Goal: Transaction & Acquisition: Obtain resource

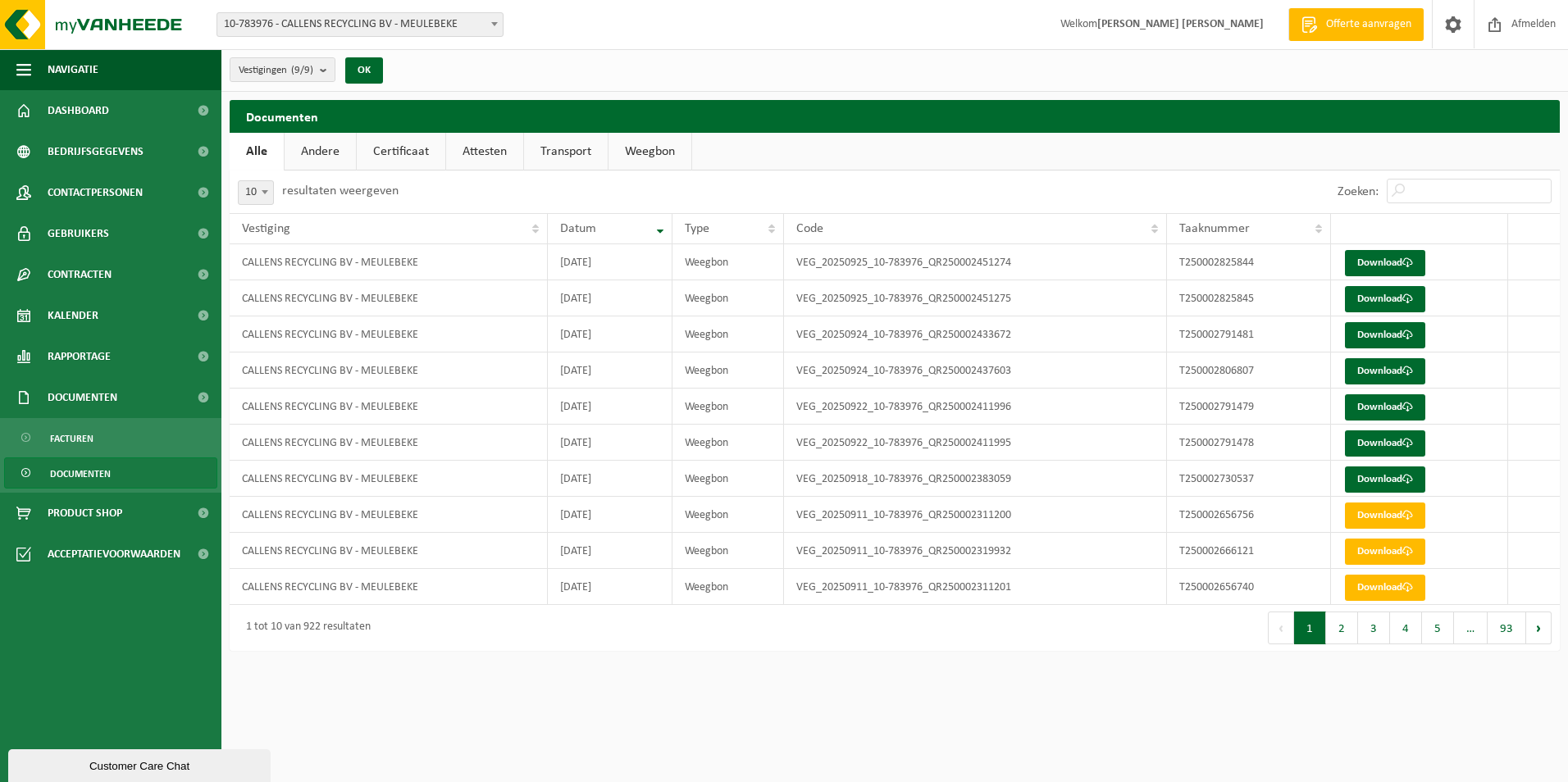
click at [664, 158] on link "Weegbon" at bounding box center [650, 152] width 83 height 38
click at [337, 28] on span "10-783976 - CALLENS RECYCLING BV - MEULEBEKE" at bounding box center [360, 24] width 285 height 23
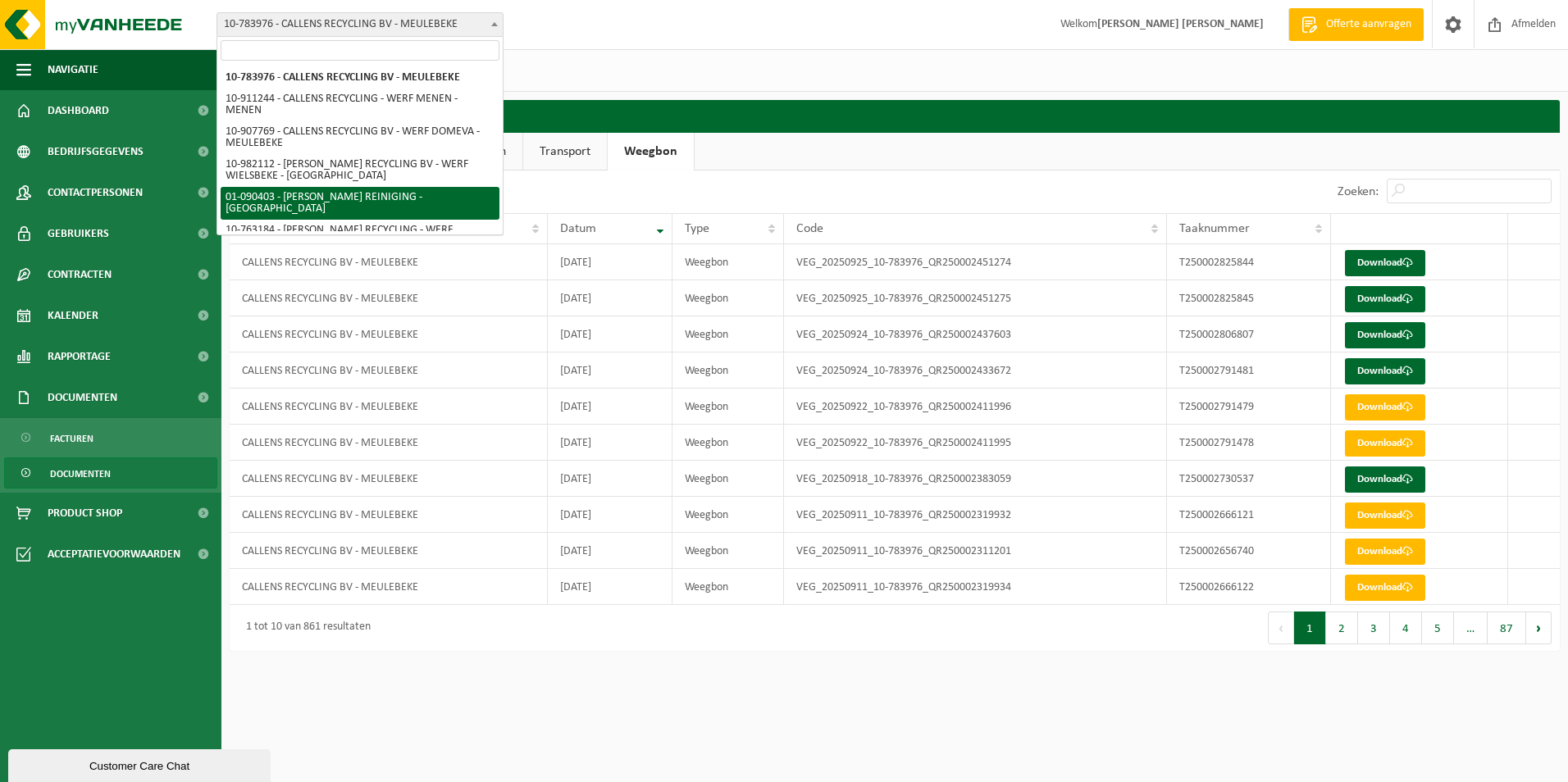
select select "12127"
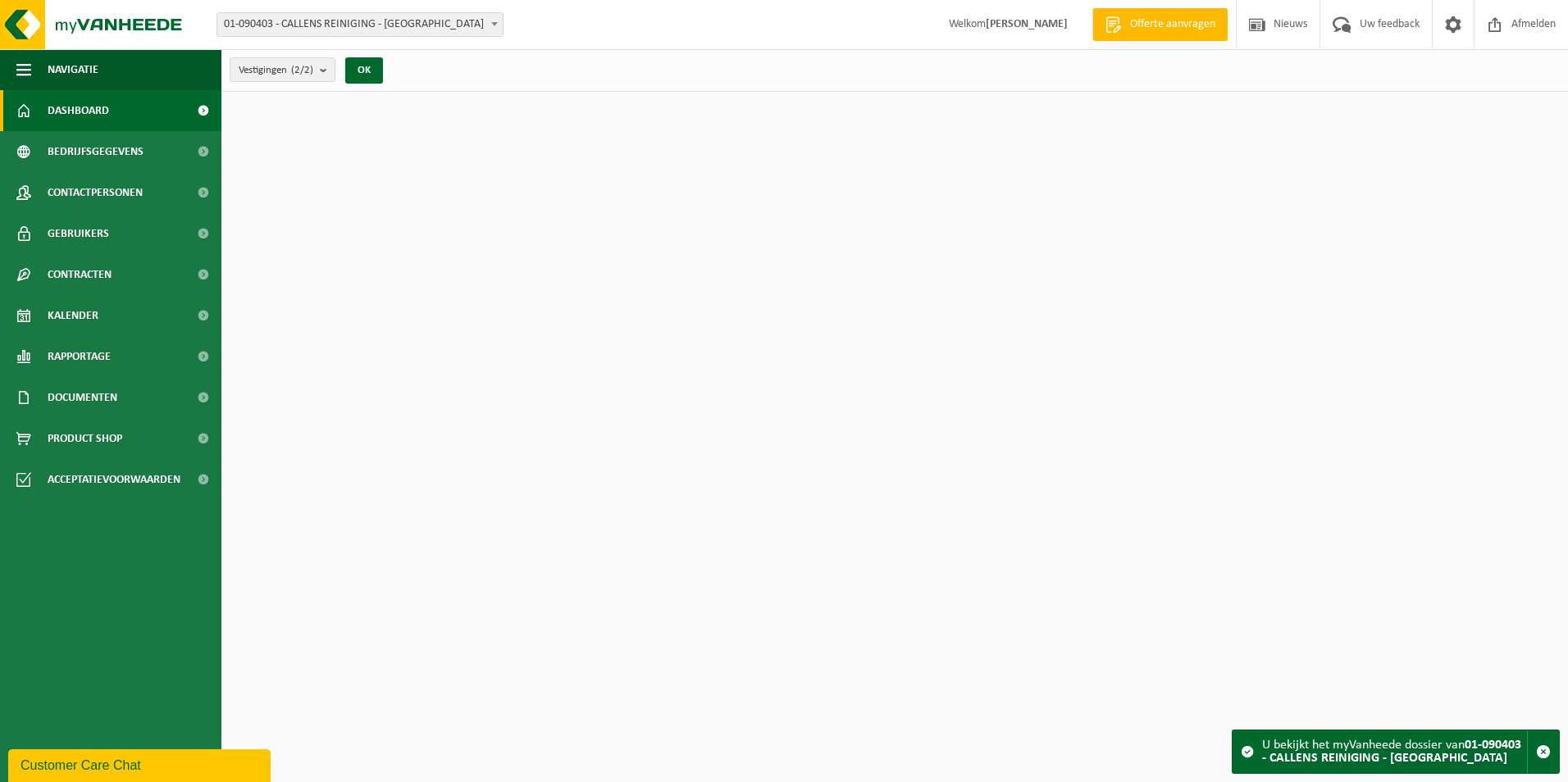
click at [379, 35] on span "01-090403 - [PERSON_NAME] REINIGING - [GEOGRAPHIC_DATA]" at bounding box center [360, 24] width 285 height 23
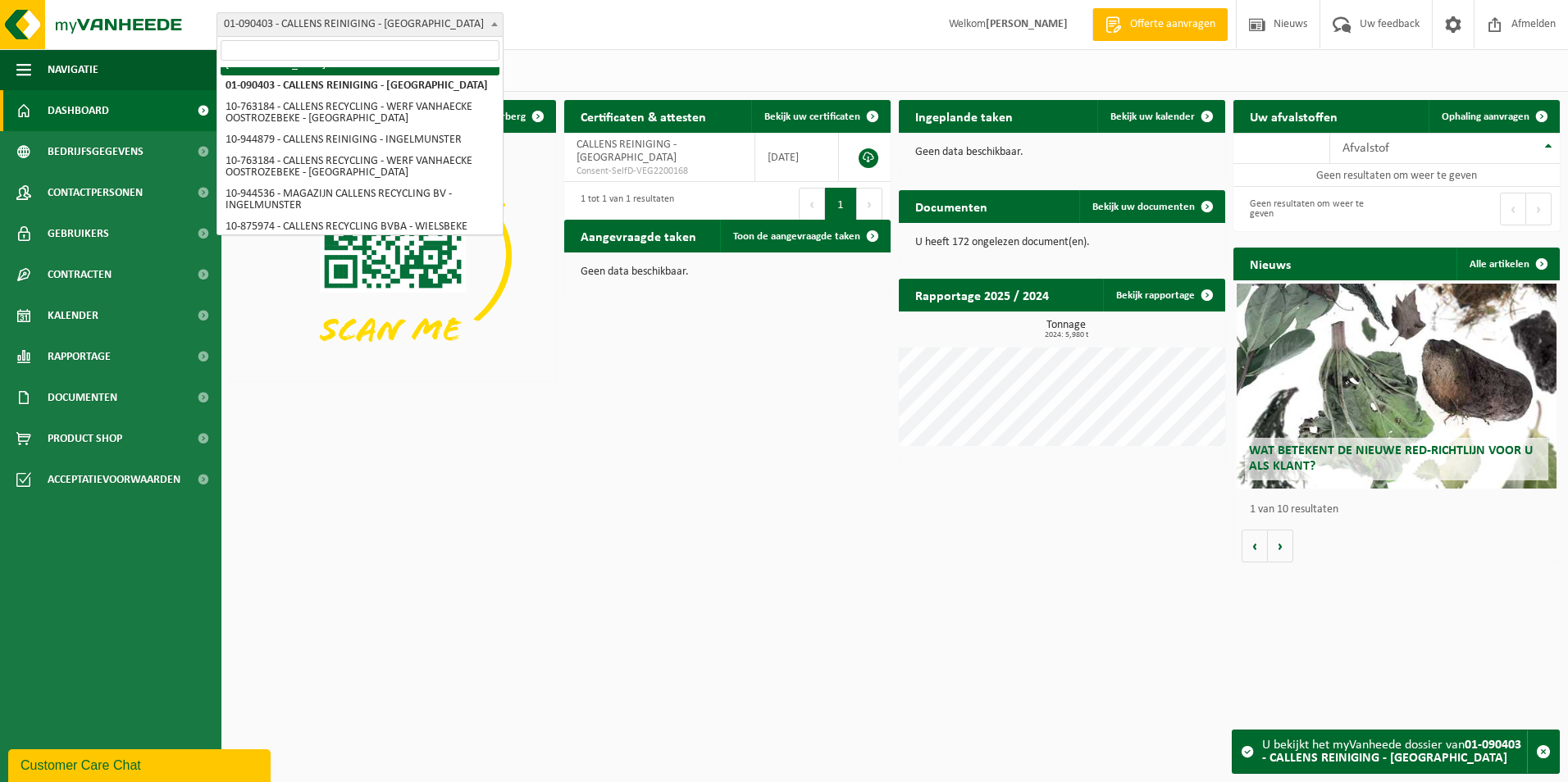
scroll to position [118, 0]
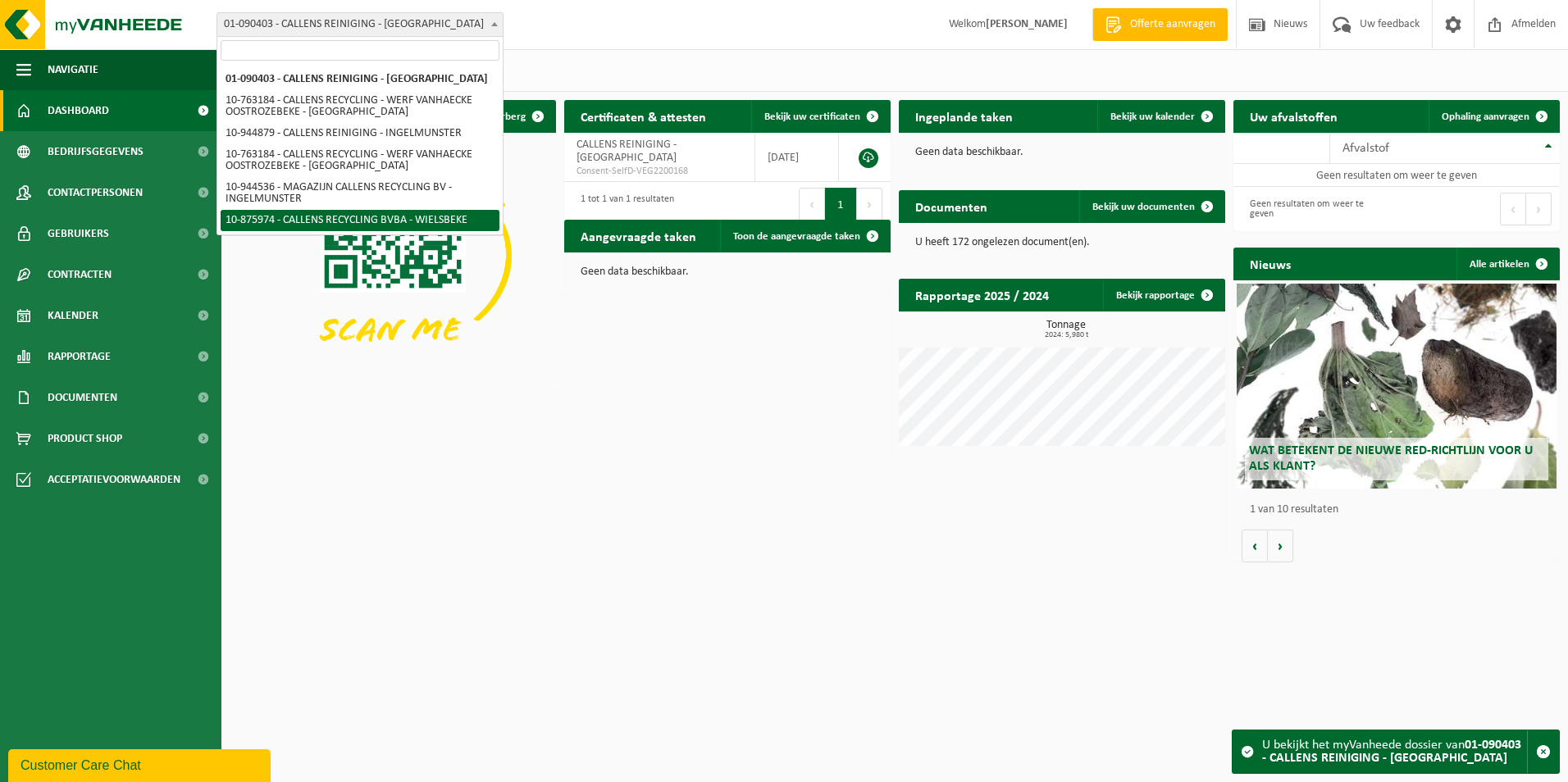
select select "114055"
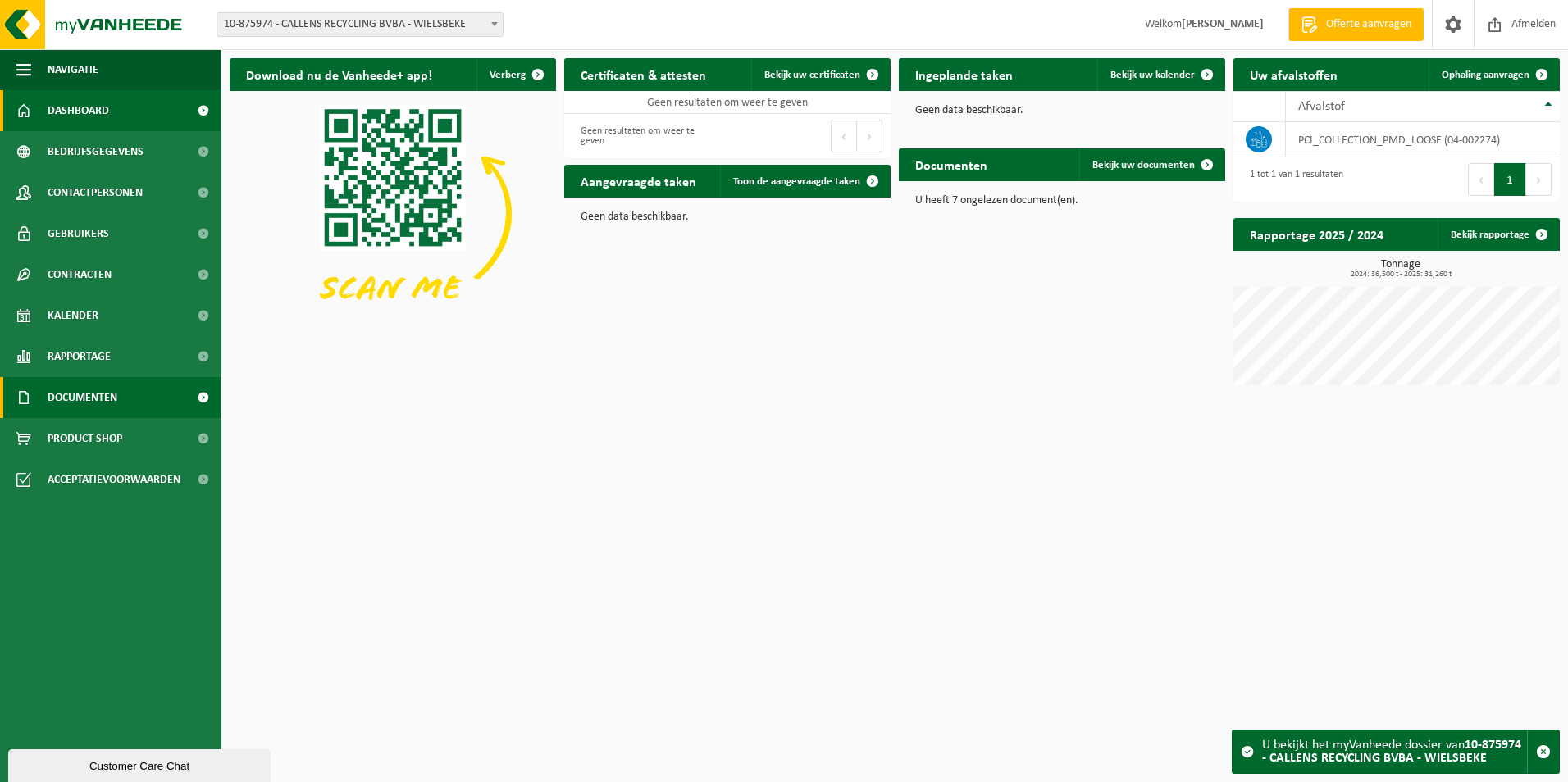
click at [117, 397] on span "Documenten" at bounding box center [82, 397] width 70 height 41
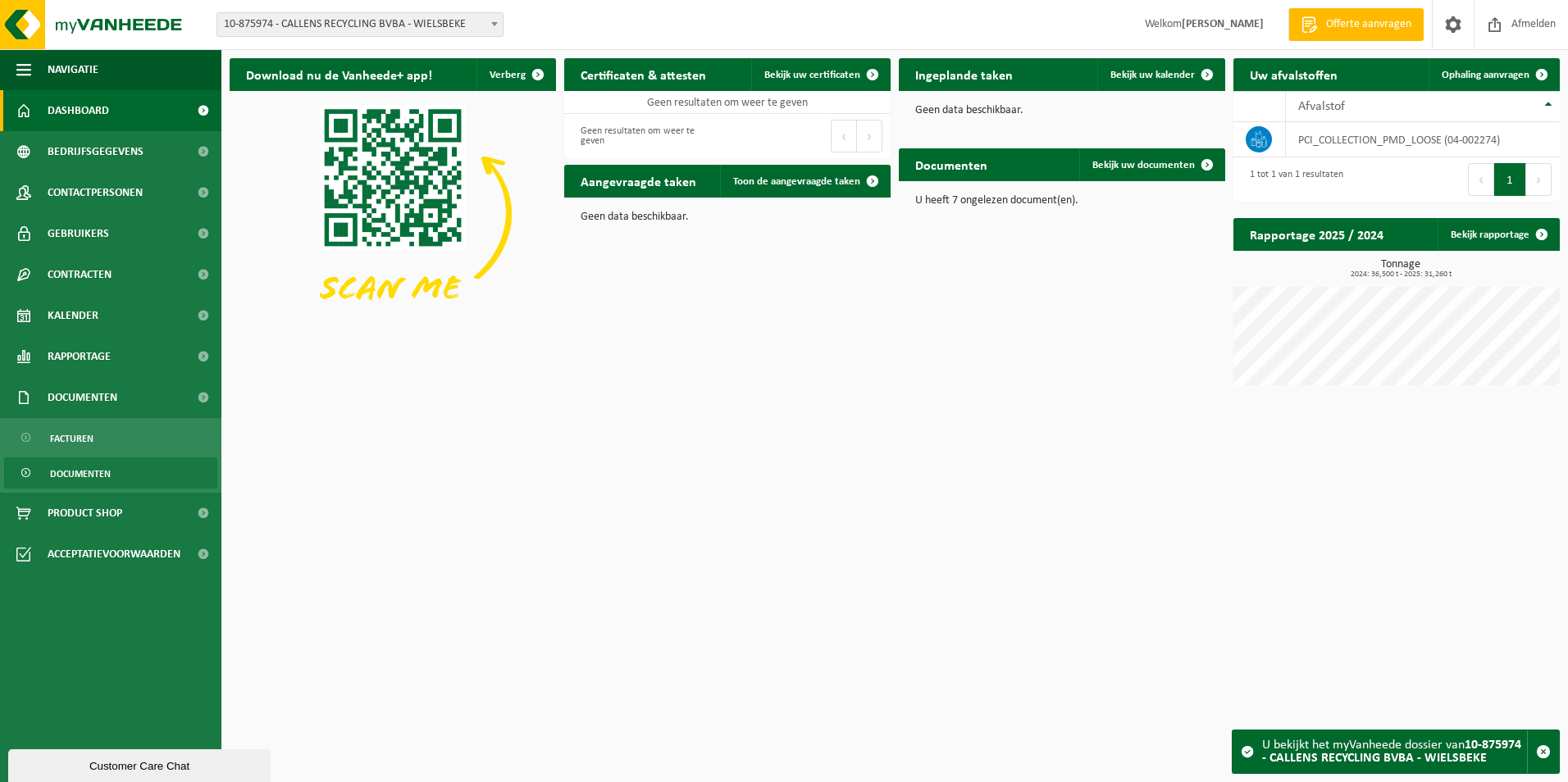
click at [117, 473] on link "Documenten" at bounding box center [110, 473] width 213 height 31
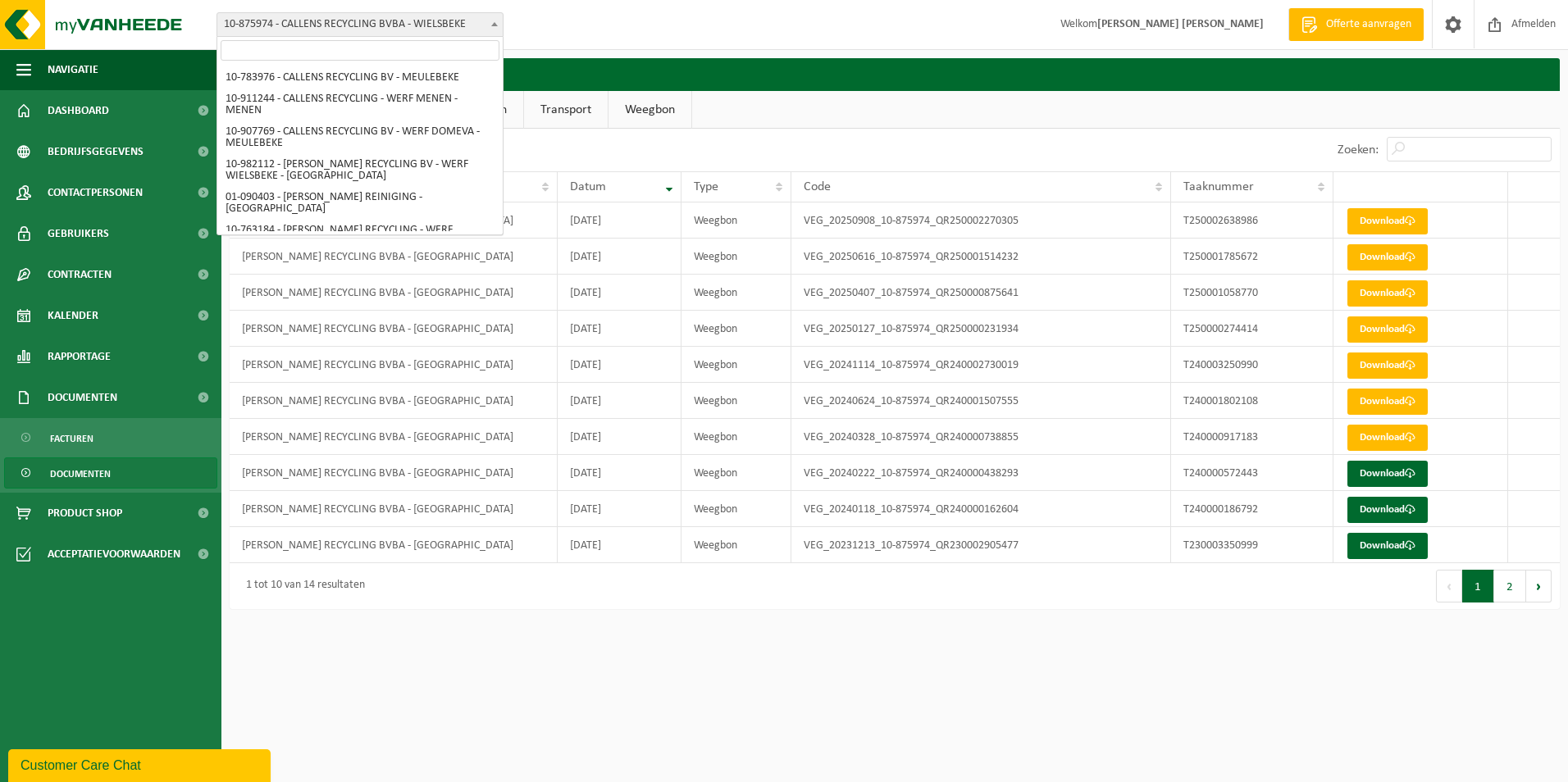
click at [353, 33] on span "10-875974 - CALLENS RECYCLING BVBA - WIELSBEKE" at bounding box center [360, 24] width 285 height 23
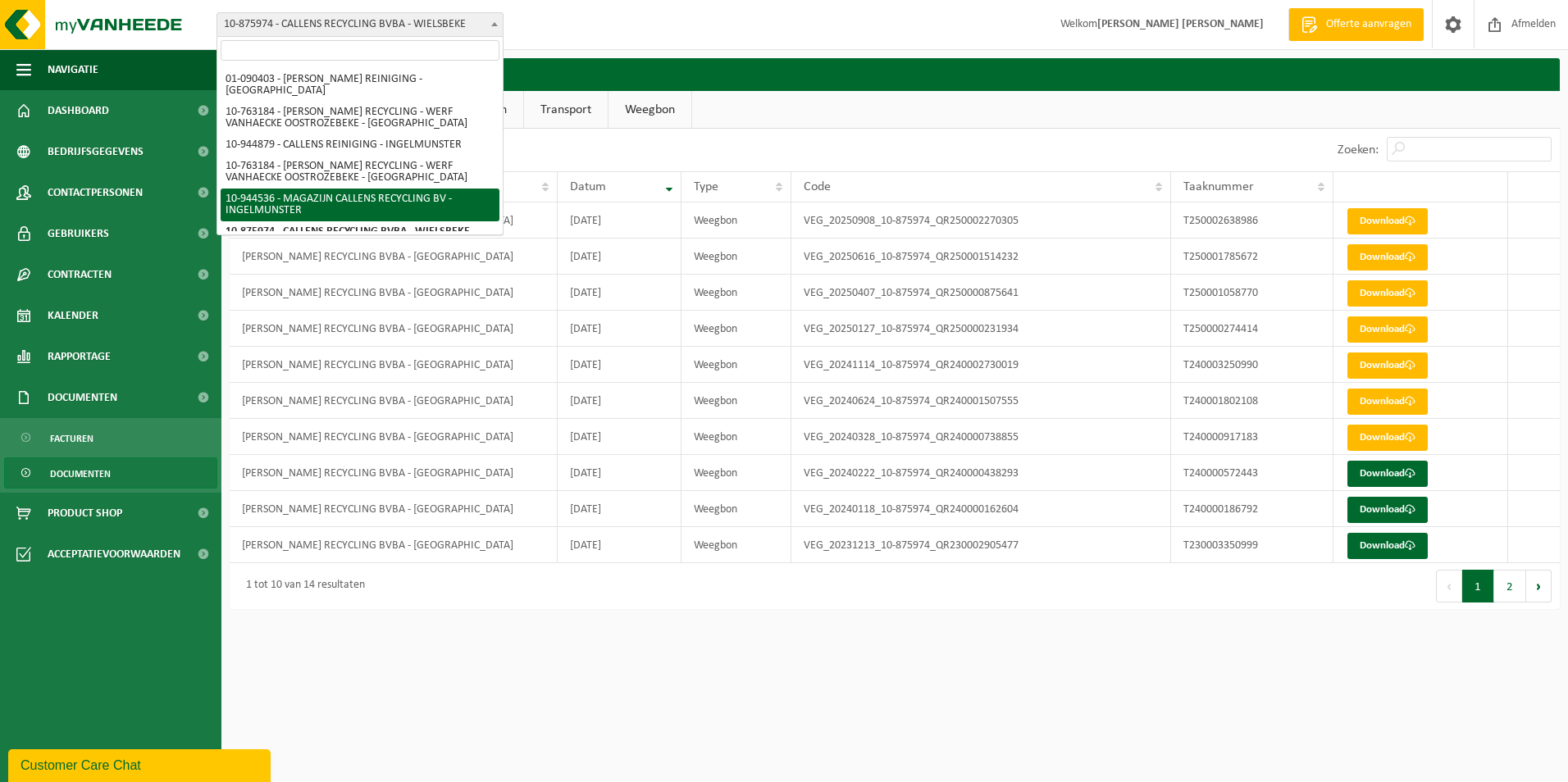
select select "140800"
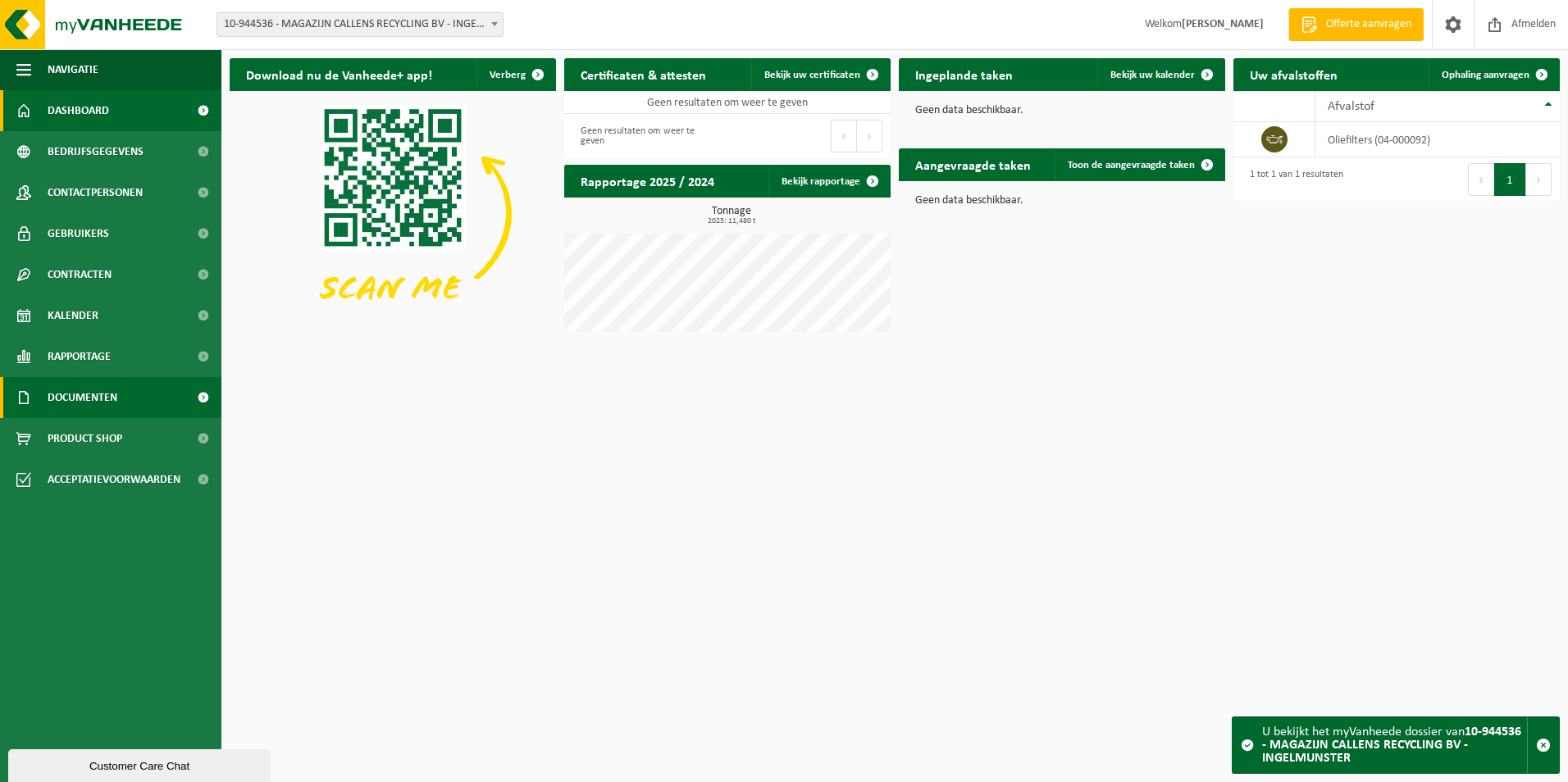
click at [103, 404] on span "Documenten" at bounding box center [82, 397] width 70 height 41
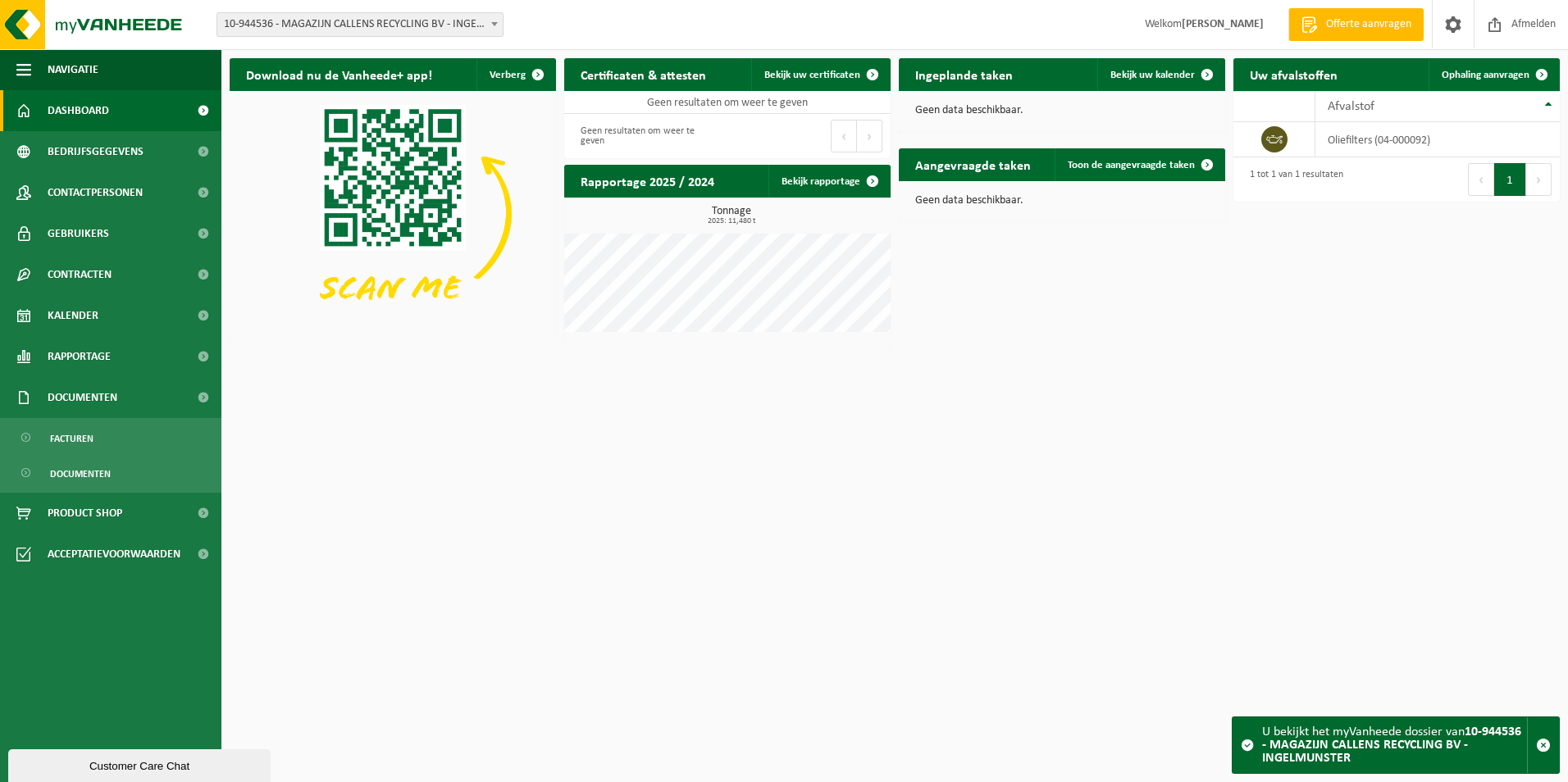
click at [393, 12] on div "Vestiging: 10-783976 - CALLENS RECYCLING BV - MEULEBEKE 10-911244 - CALLENS REC…" at bounding box center [784, 24] width 1568 height 50
click at [386, 23] on span "10-944536 - MAGAZIJN CALLENS RECYCLING BV - INGELMUNSTER" at bounding box center [360, 24] width 285 height 23
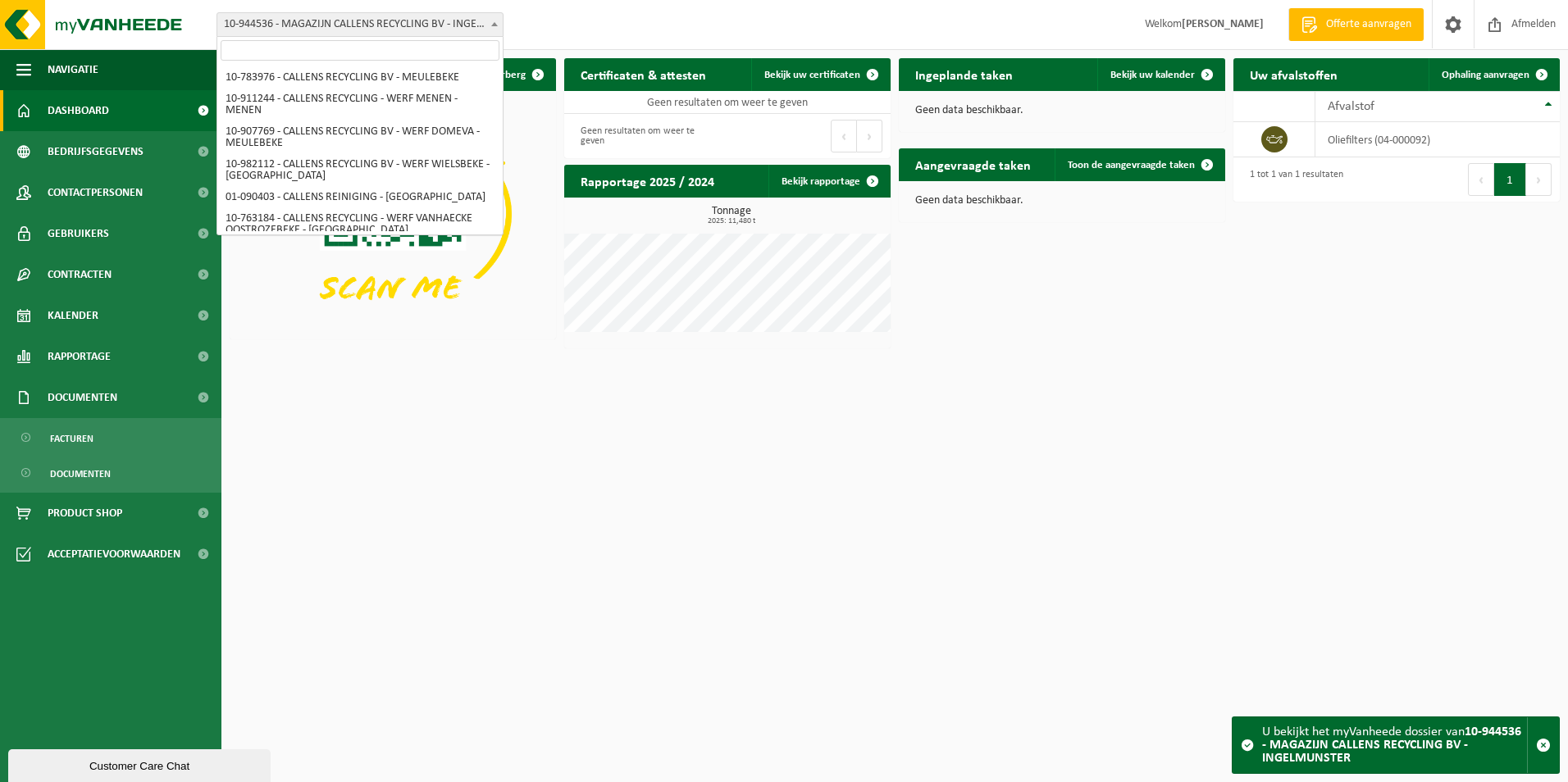
scroll to position [118, 0]
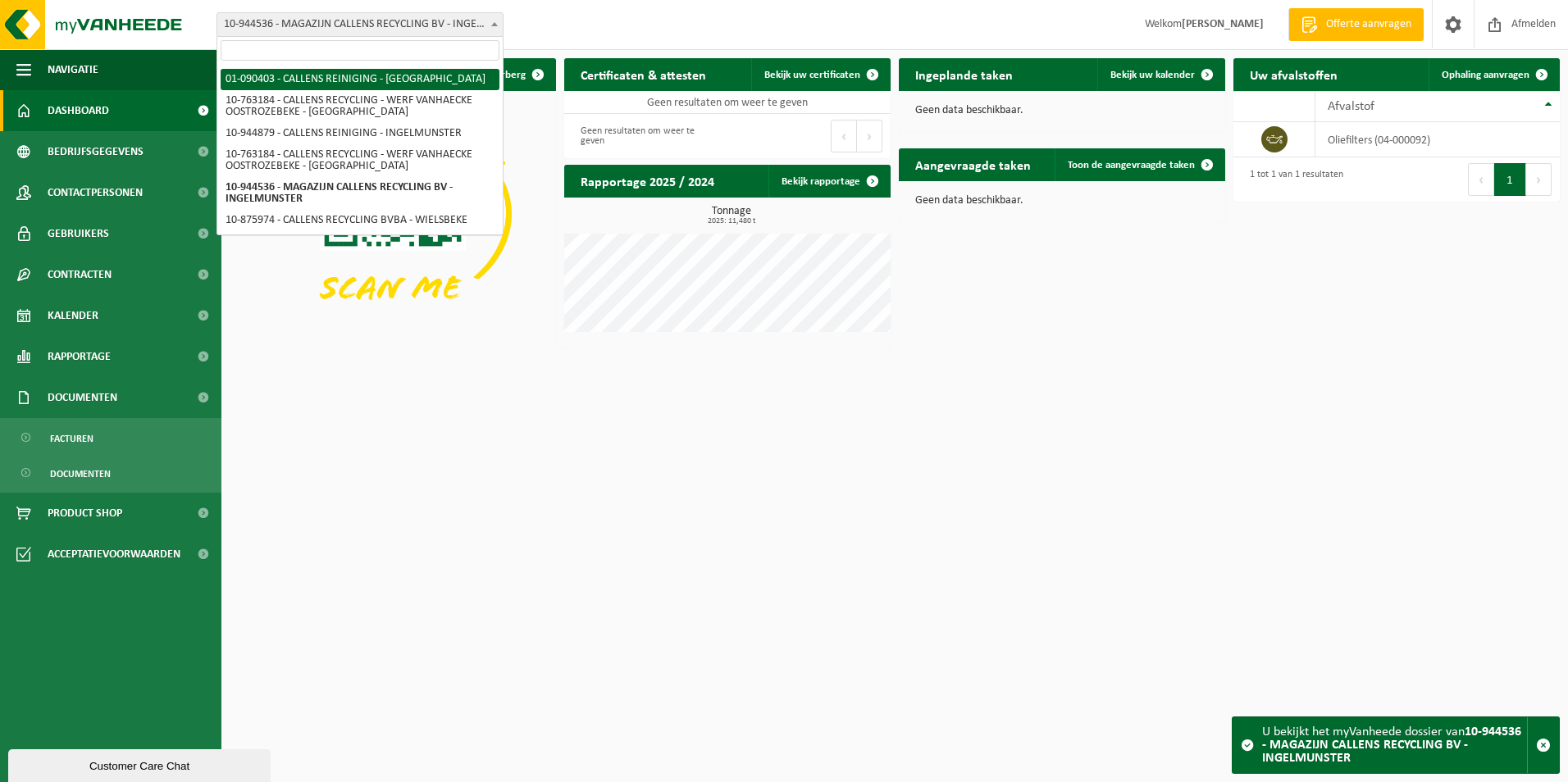
select select "12140"
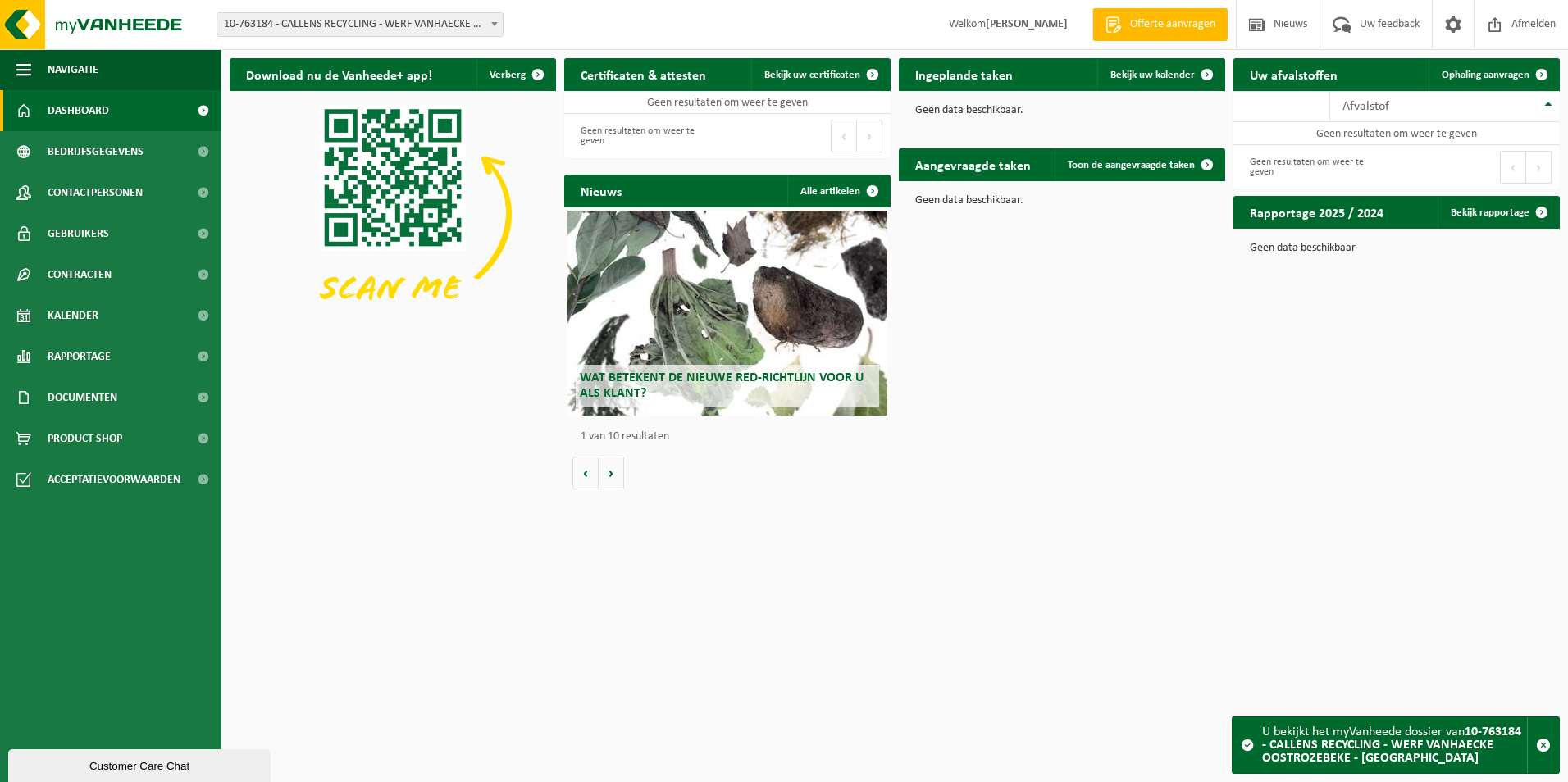
click at [380, 25] on span "10-763184 - CALLENS RECYCLING - WERF VANHAECKE OOSTROZEBEKE - [GEOGRAPHIC_DATA]" at bounding box center [360, 24] width 285 height 23
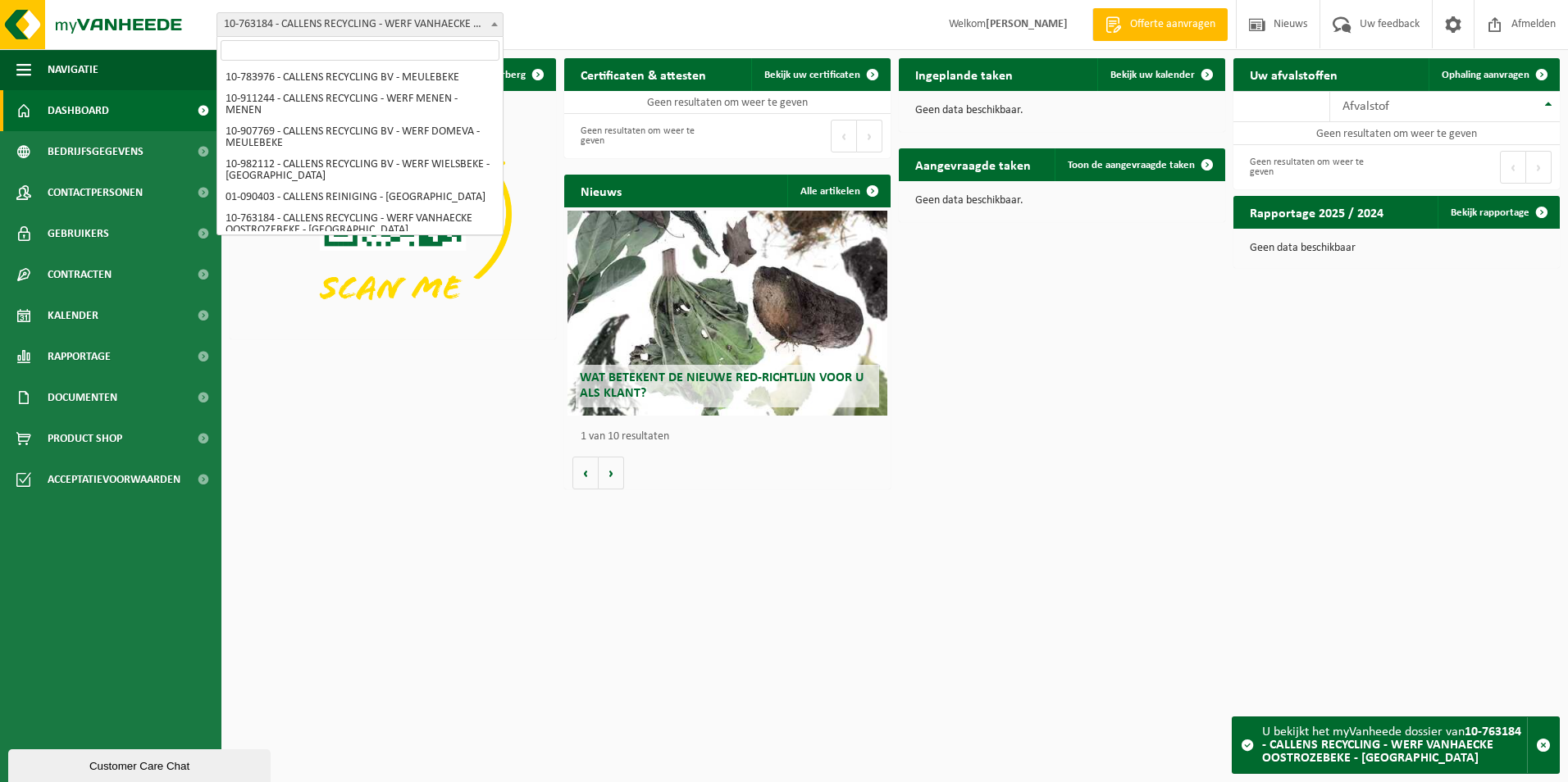
scroll to position [118, 0]
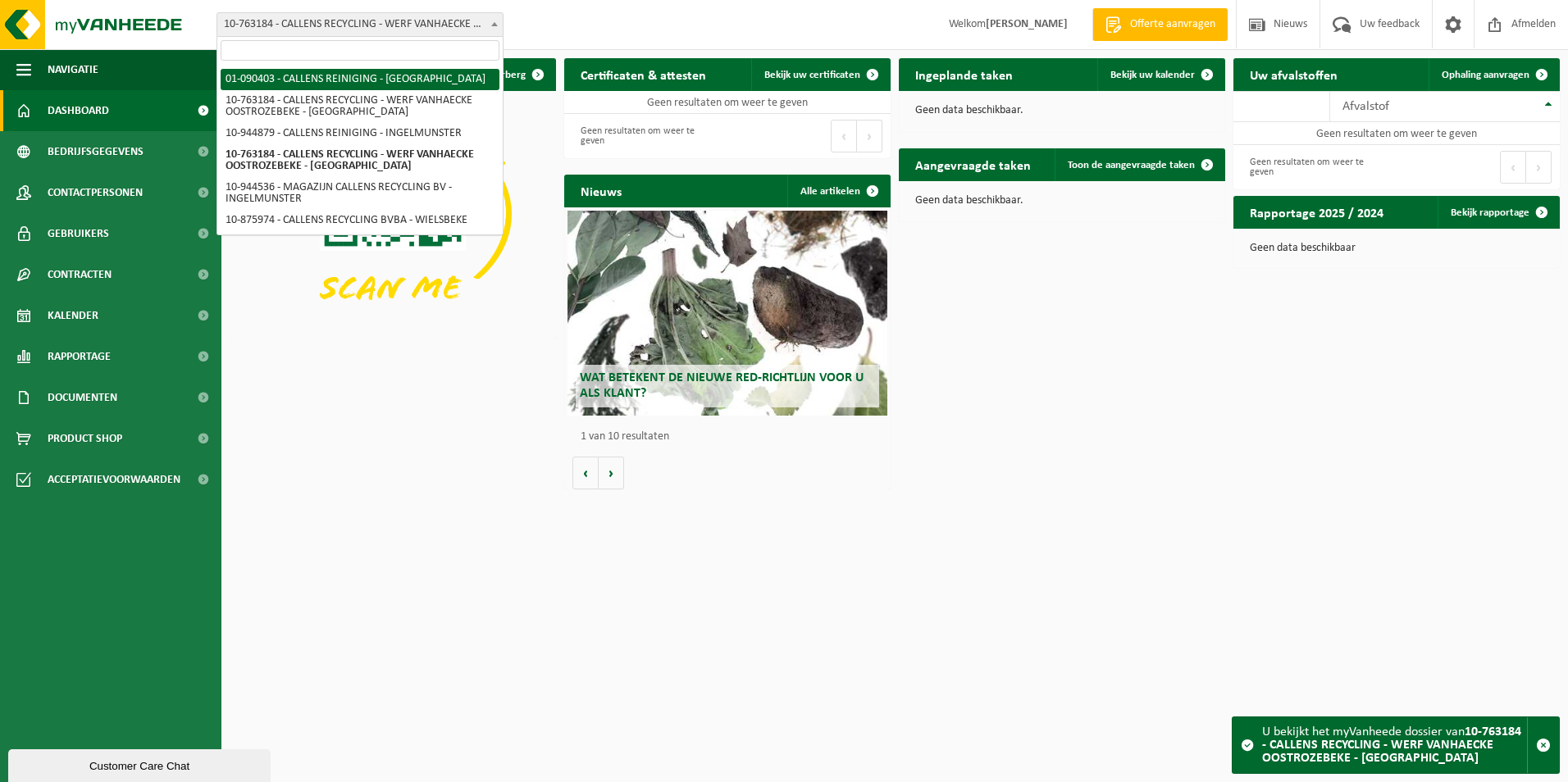
select select "12127"
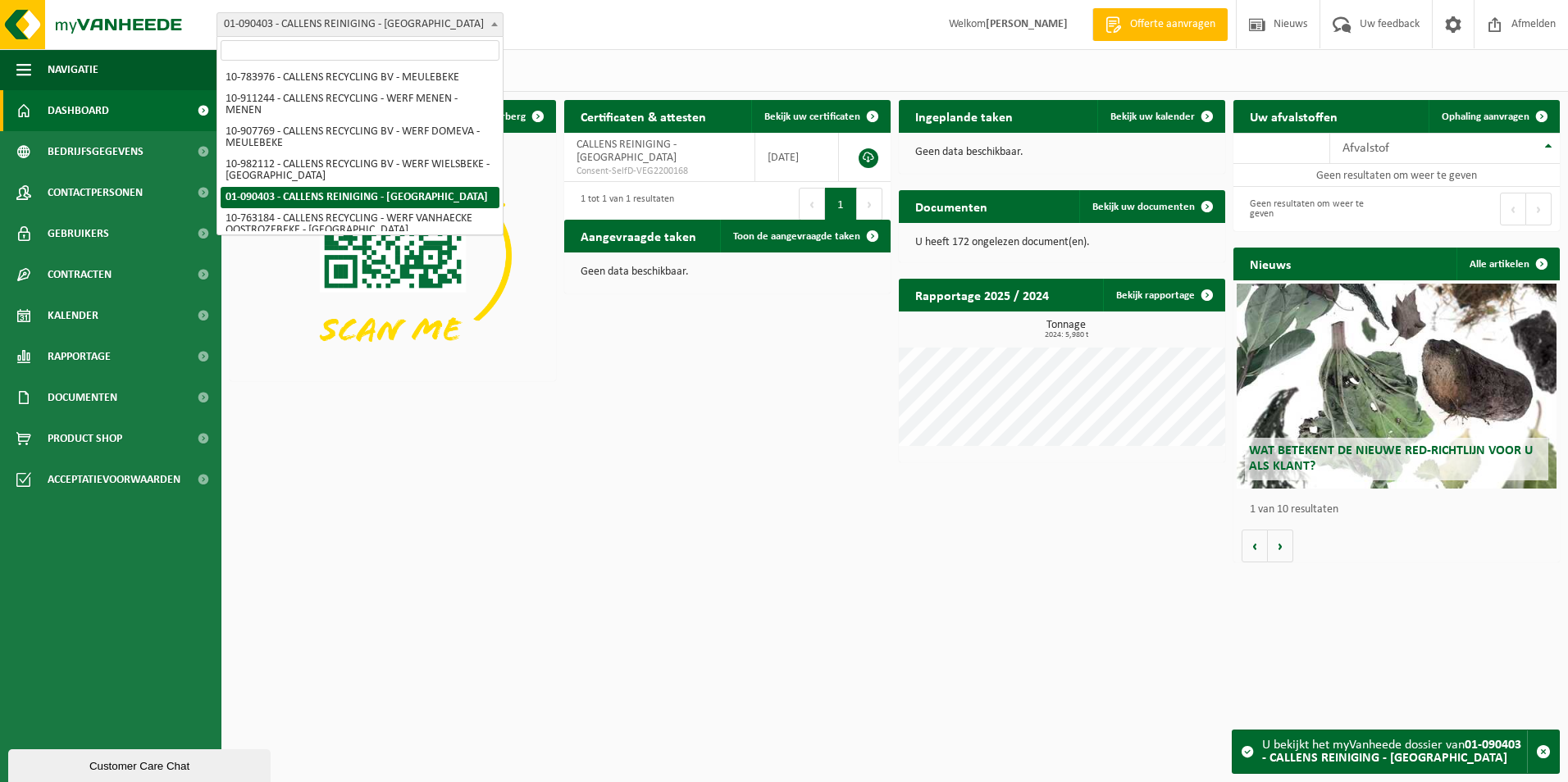
click at [372, 25] on span "01-090403 - CALLENS REINIGING - [GEOGRAPHIC_DATA]" at bounding box center [360, 24] width 285 height 23
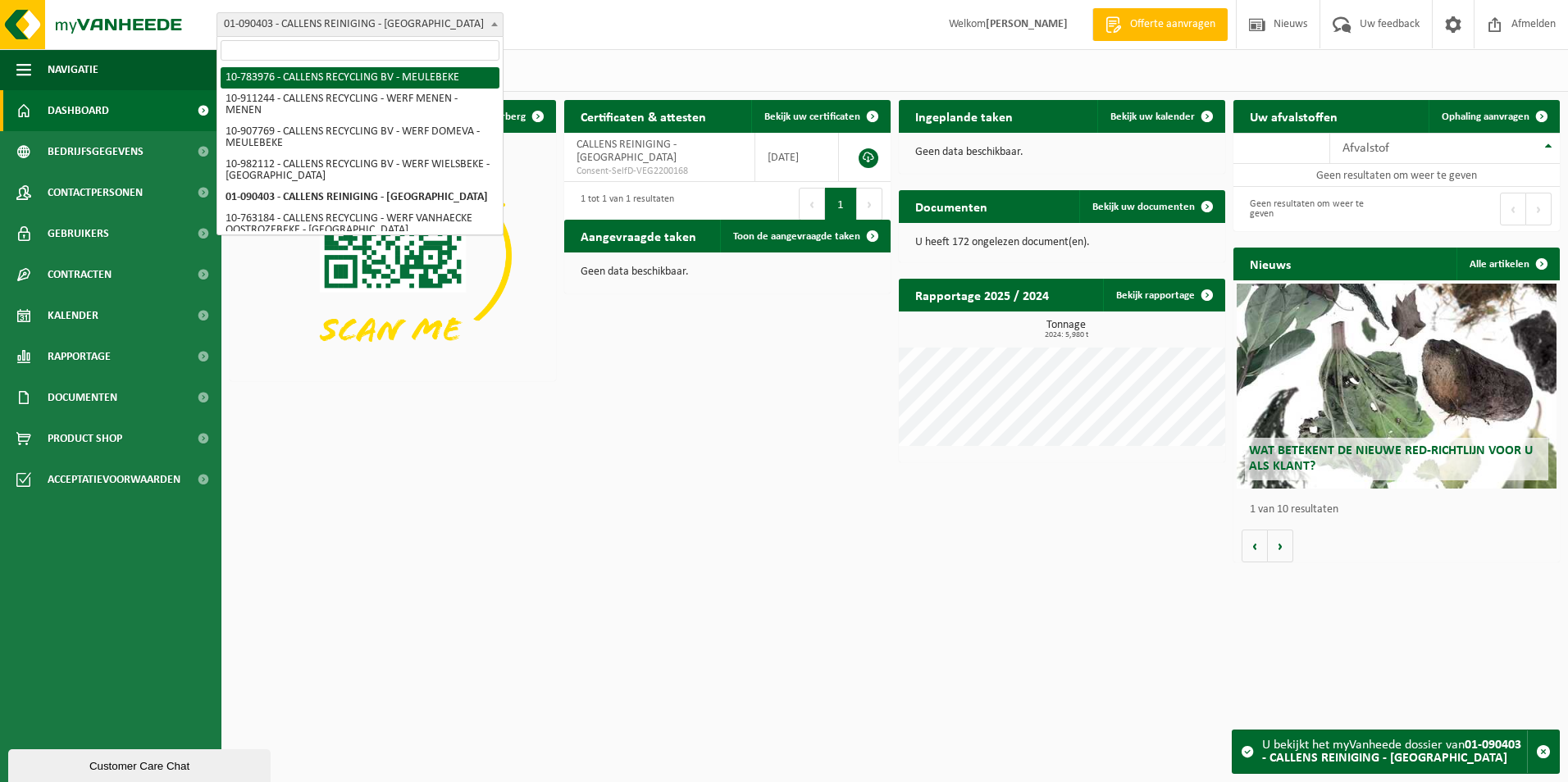
select select "27653"
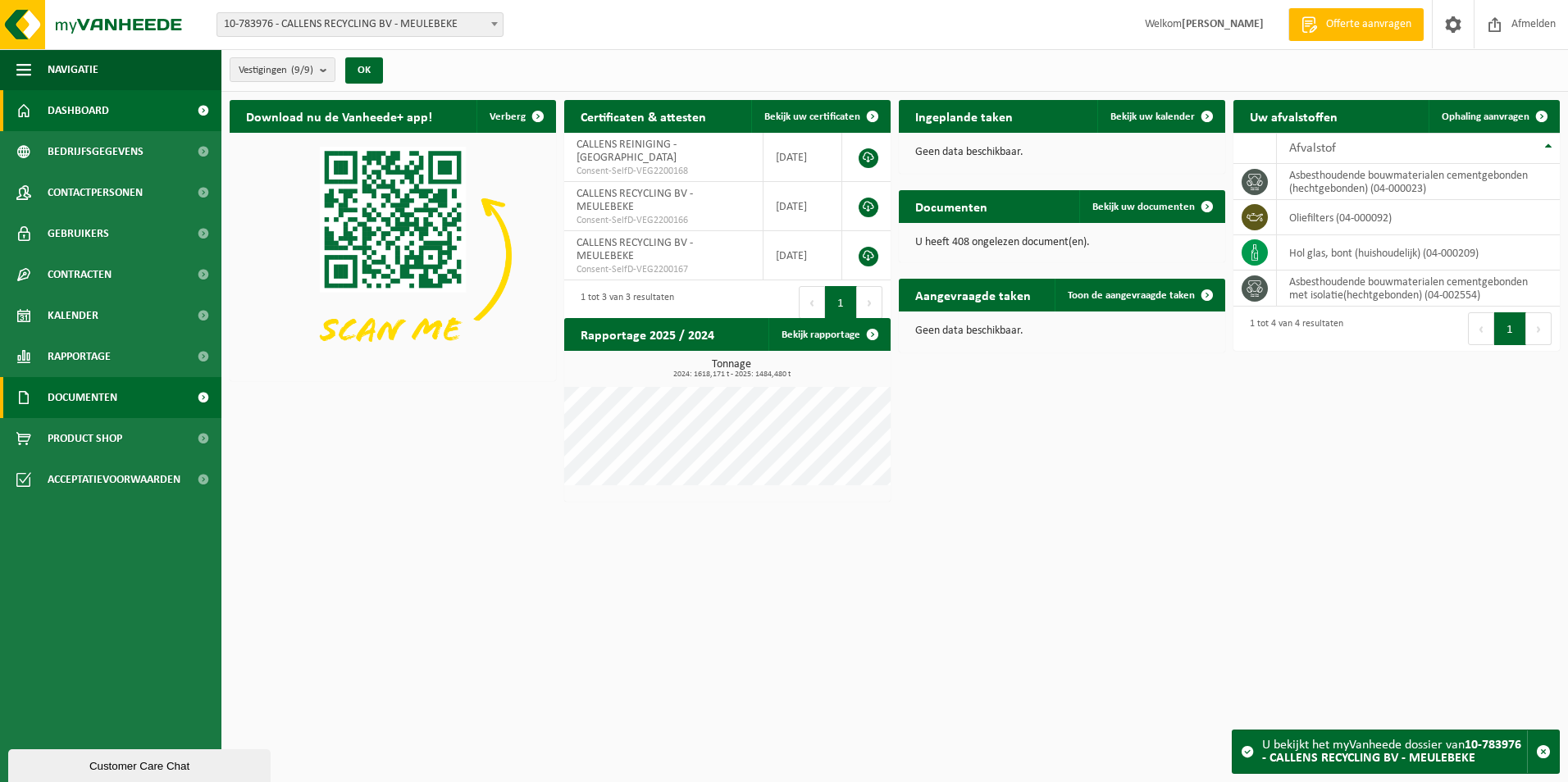
click at [117, 394] on span "Documenten" at bounding box center [82, 397] width 70 height 41
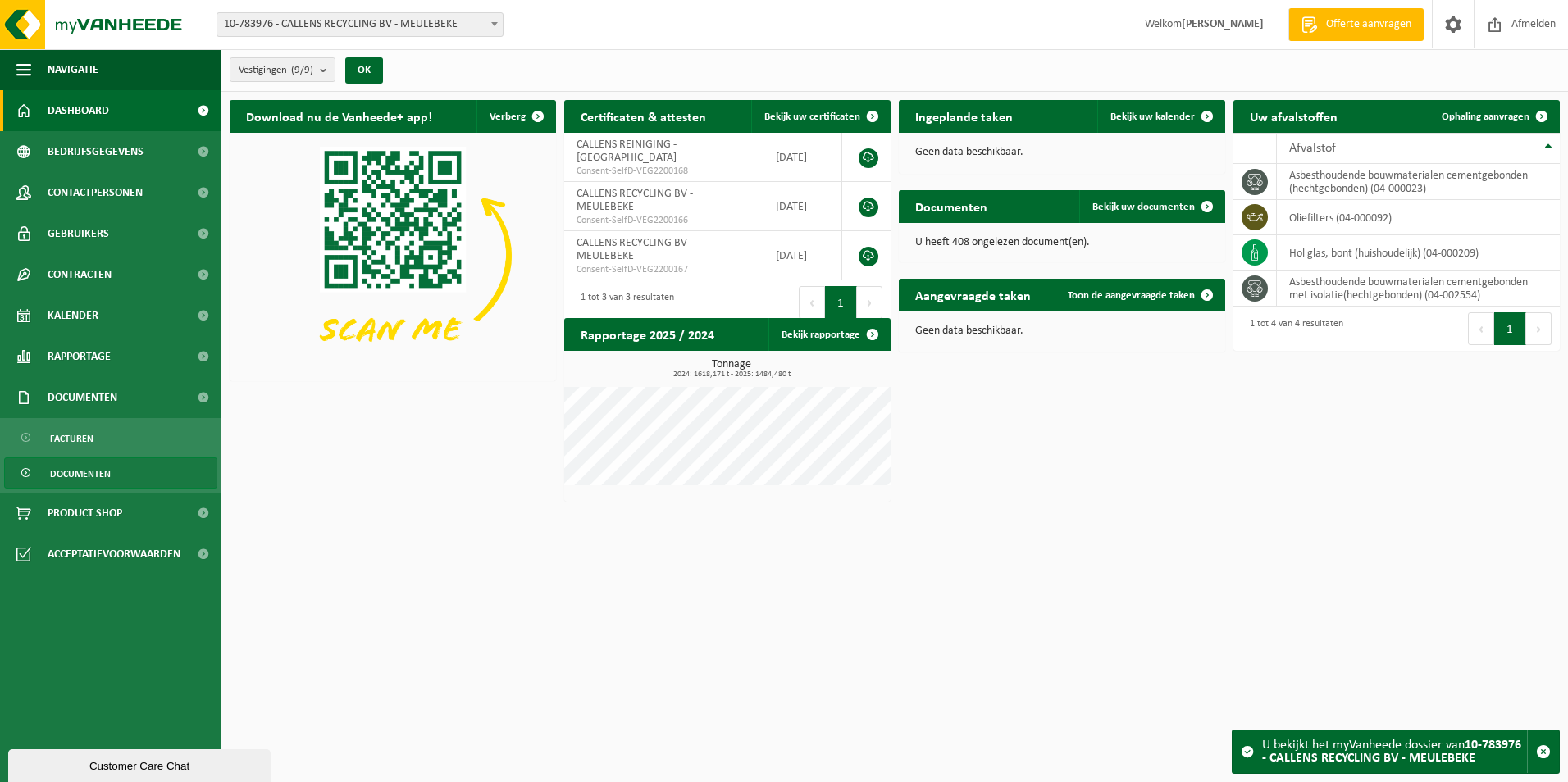
click at [147, 476] on link "Documenten" at bounding box center [110, 473] width 213 height 31
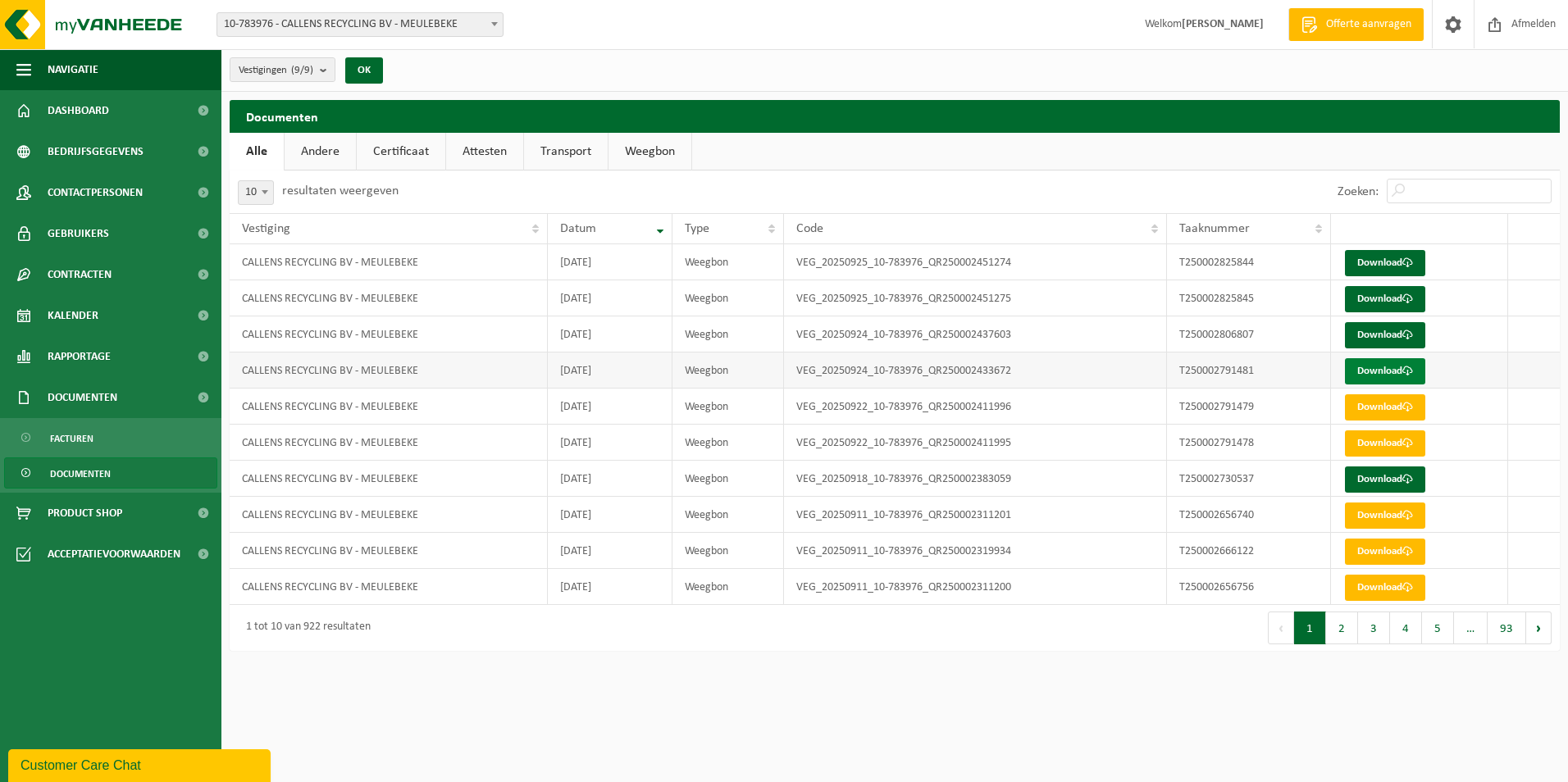
click at [1383, 373] on link "Download" at bounding box center [1384, 371] width 80 height 26
click at [1378, 324] on link "Download" at bounding box center [1384, 335] width 80 height 26
